Goal: Task Accomplishment & Management: Use online tool/utility

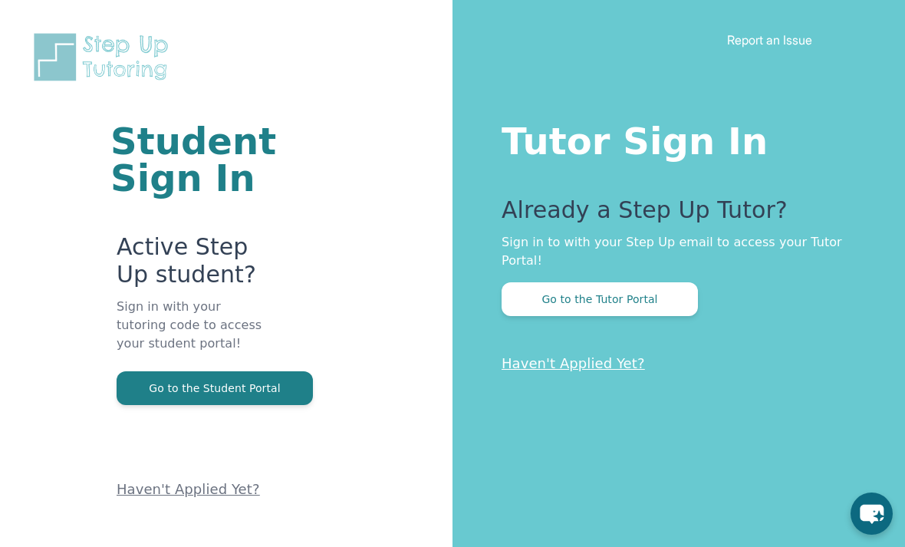
click at [691, 312] on button "Go to the Tutor Portal" at bounding box center [600, 299] width 196 height 34
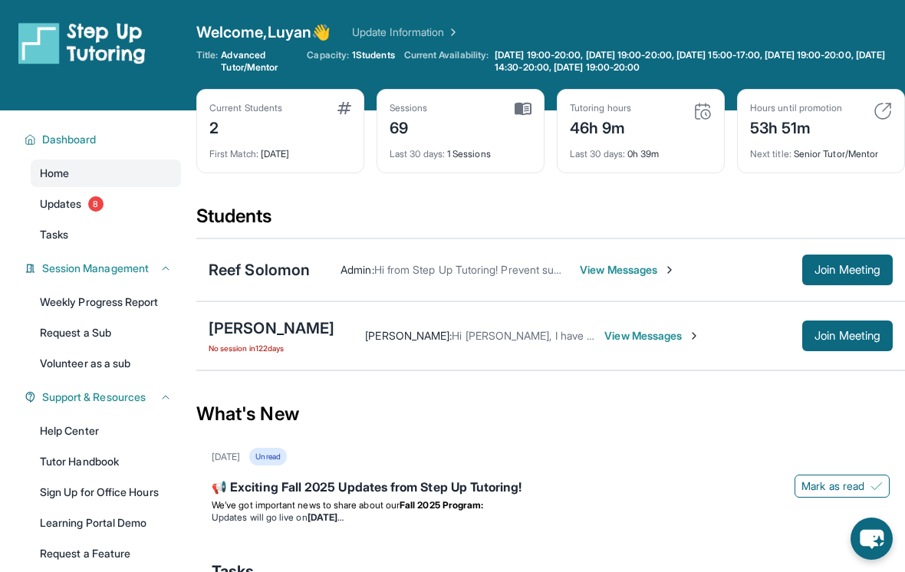
click at [858, 257] on button "Join Meeting" at bounding box center [847, 270] width 91 height 31
click at [856, 270] on span "Join Meeting" at bounding box center [848, 269] width 66 height 9
click at [615, 256] on div "Admin : Hi from Step Up Tutoring! Prevent summer learning loss and qualify for …" at bounding box center [601, 270] width 583 height 31
click at [839, 278] on button "Join Meeting" at bounding box center [847, 270] width 91 height 31
click at [864, 275] on span "Join Meeting" at bounding box center [848, 269] width 66 height 9
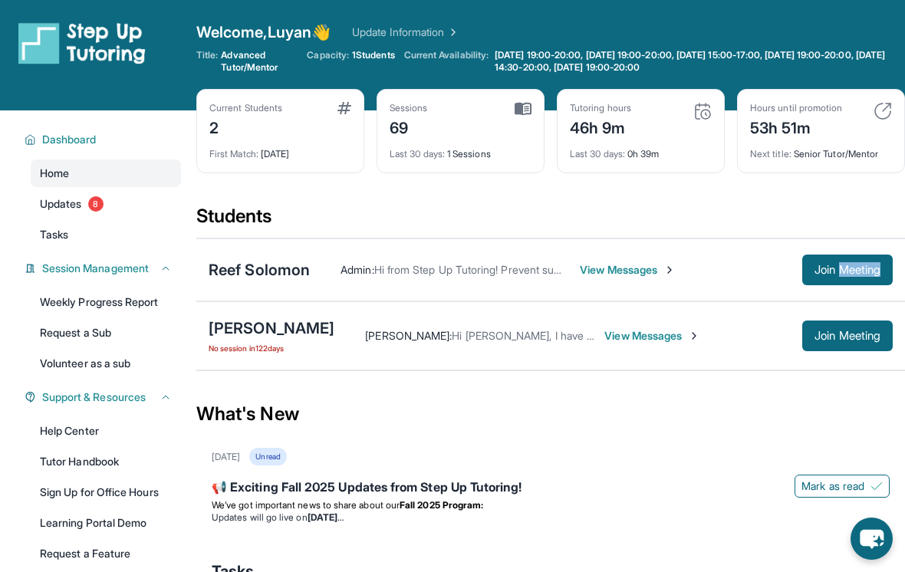
click at [61, 208] on span "Updates" at bounding box center [61, 203] width 42 height 15
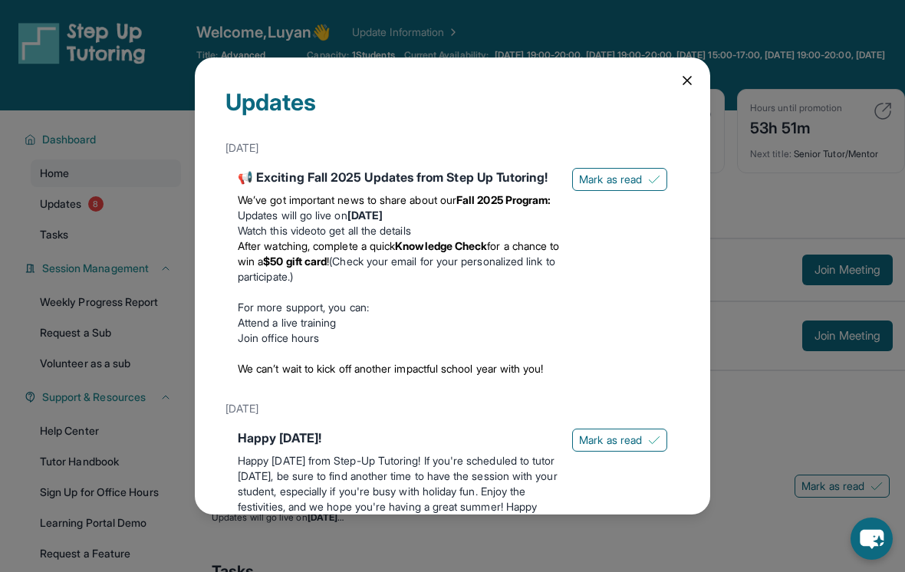
click at [685, 73] on icon at bounding box center [687, 80] width 15 height 15
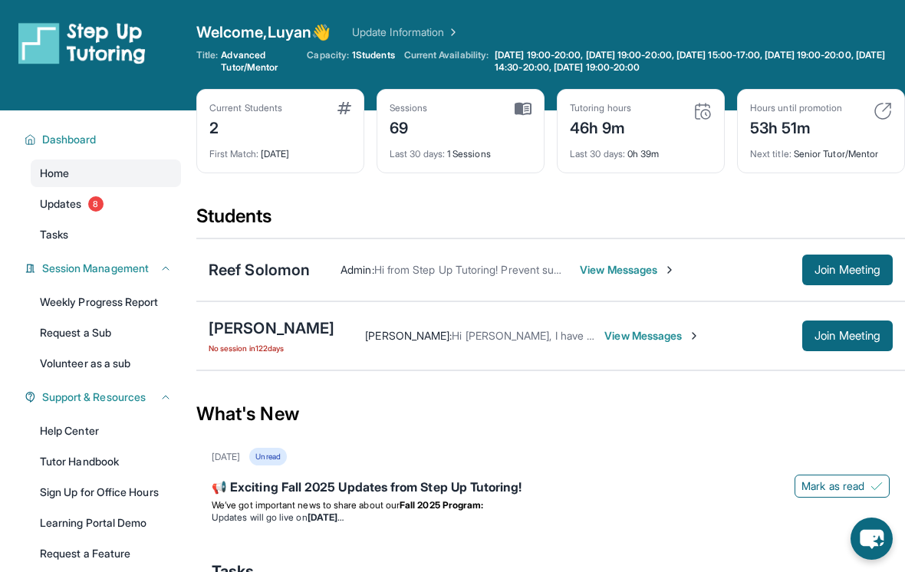
click at [837, 274] on span "Join Meeting" at bounding box center [848, 269] width 66 height 9
